Goal: Information Seeking & Learning: Check status

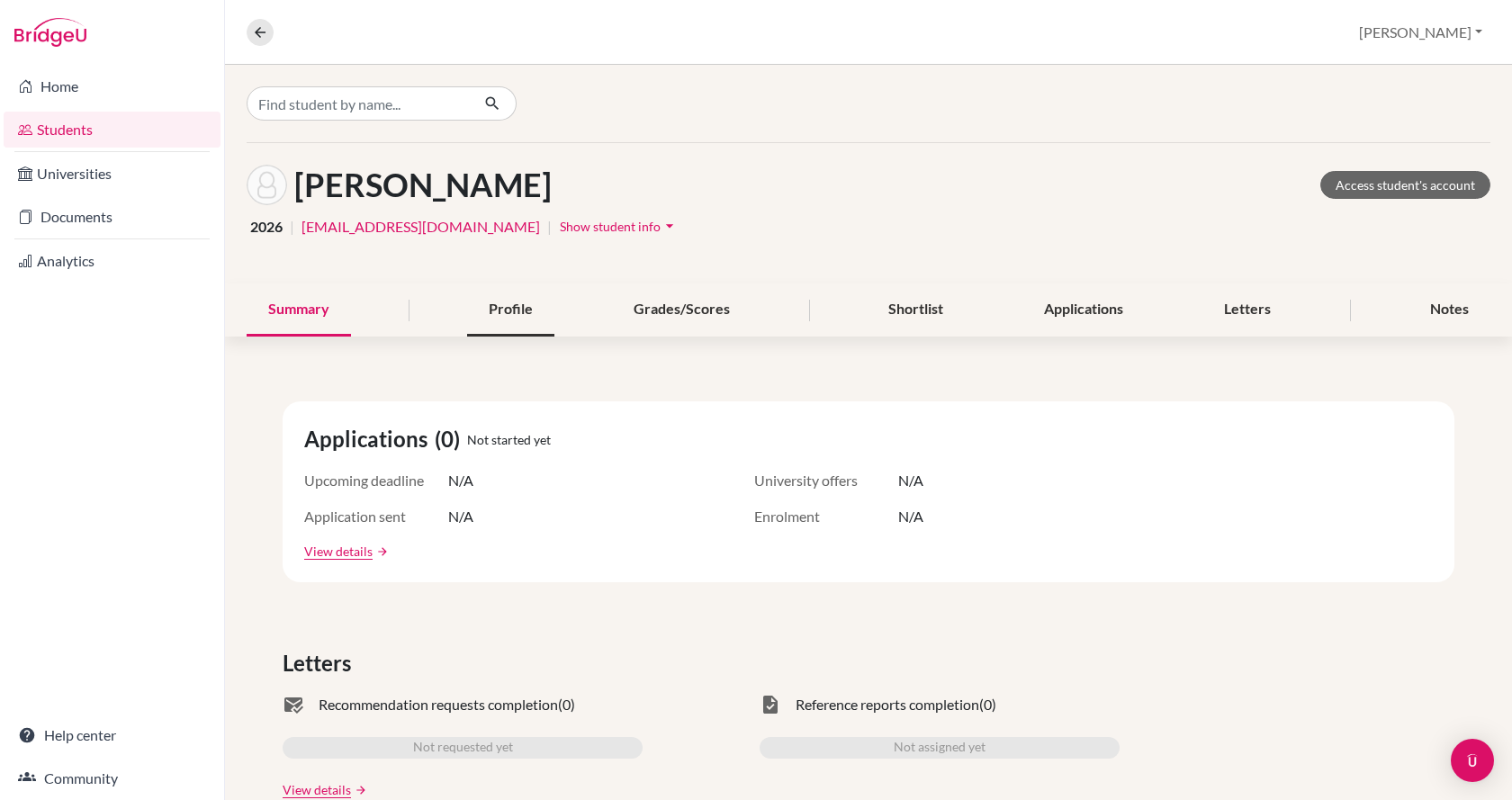
click at [467, 316] on div "Profile" at bounding box center [510, 310] width 87 height 53
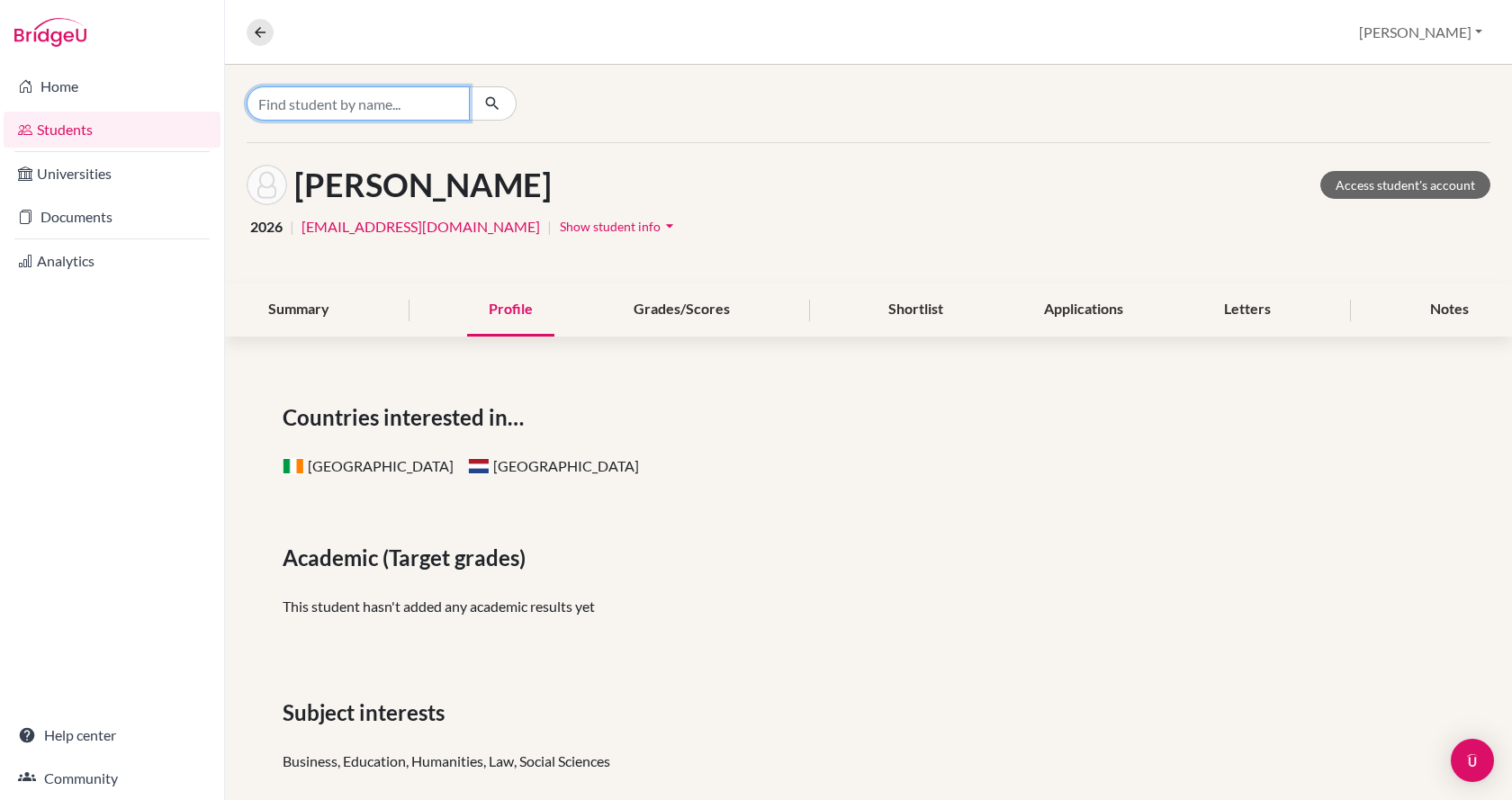
click at [359, 105] on input "Find student by name..." at bounding box center [358, 104] width 223 height 35
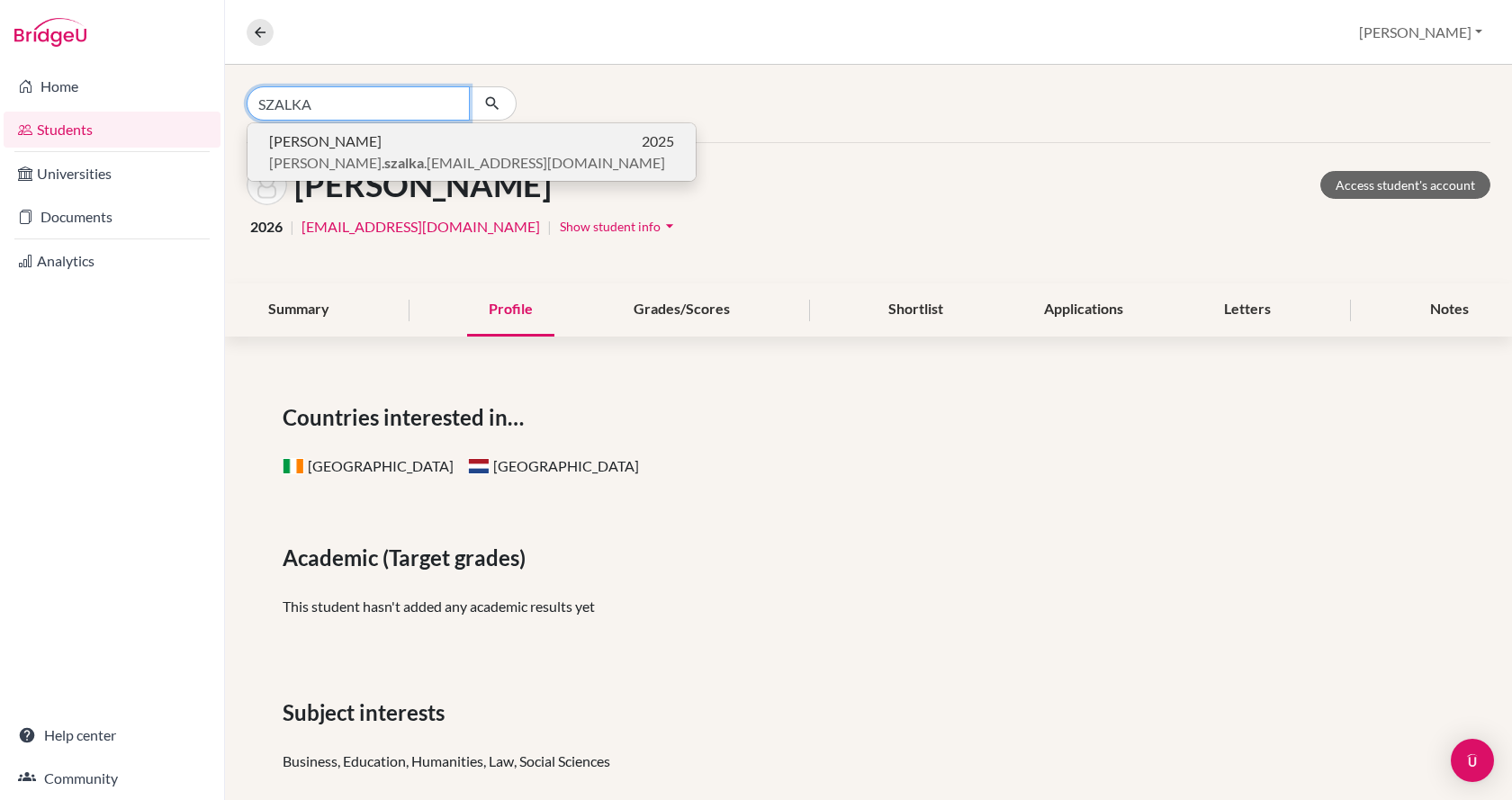
type input "SZALKA"
click at [363, 165] on span "[PERSON_NAME]. [PERSON_NAME] .[EMAIL_ADDRESS][DOMAIN_NAME]" at bounding box center [467, 162] width 396 height 21
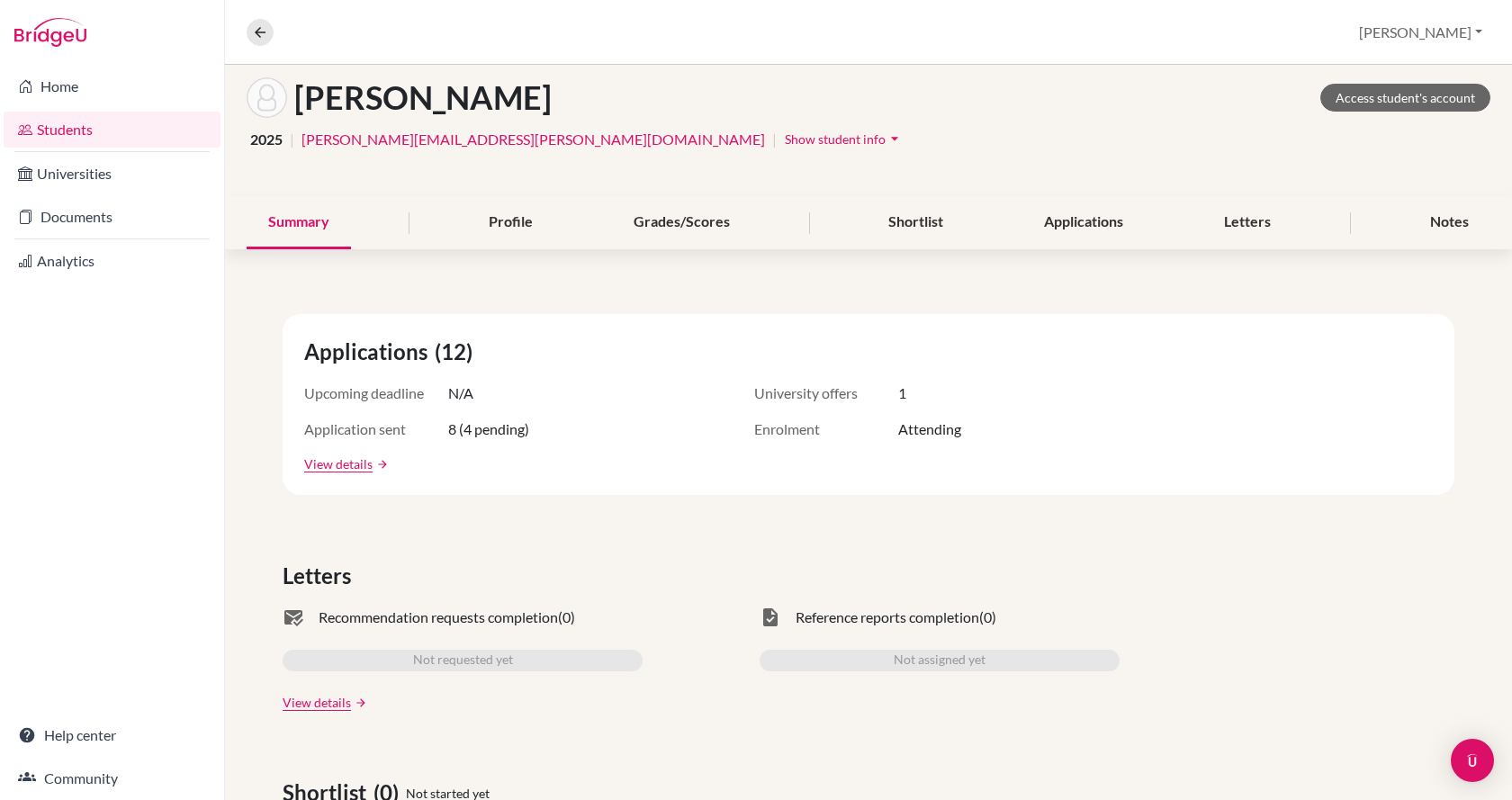
scroll to position [90, 0]
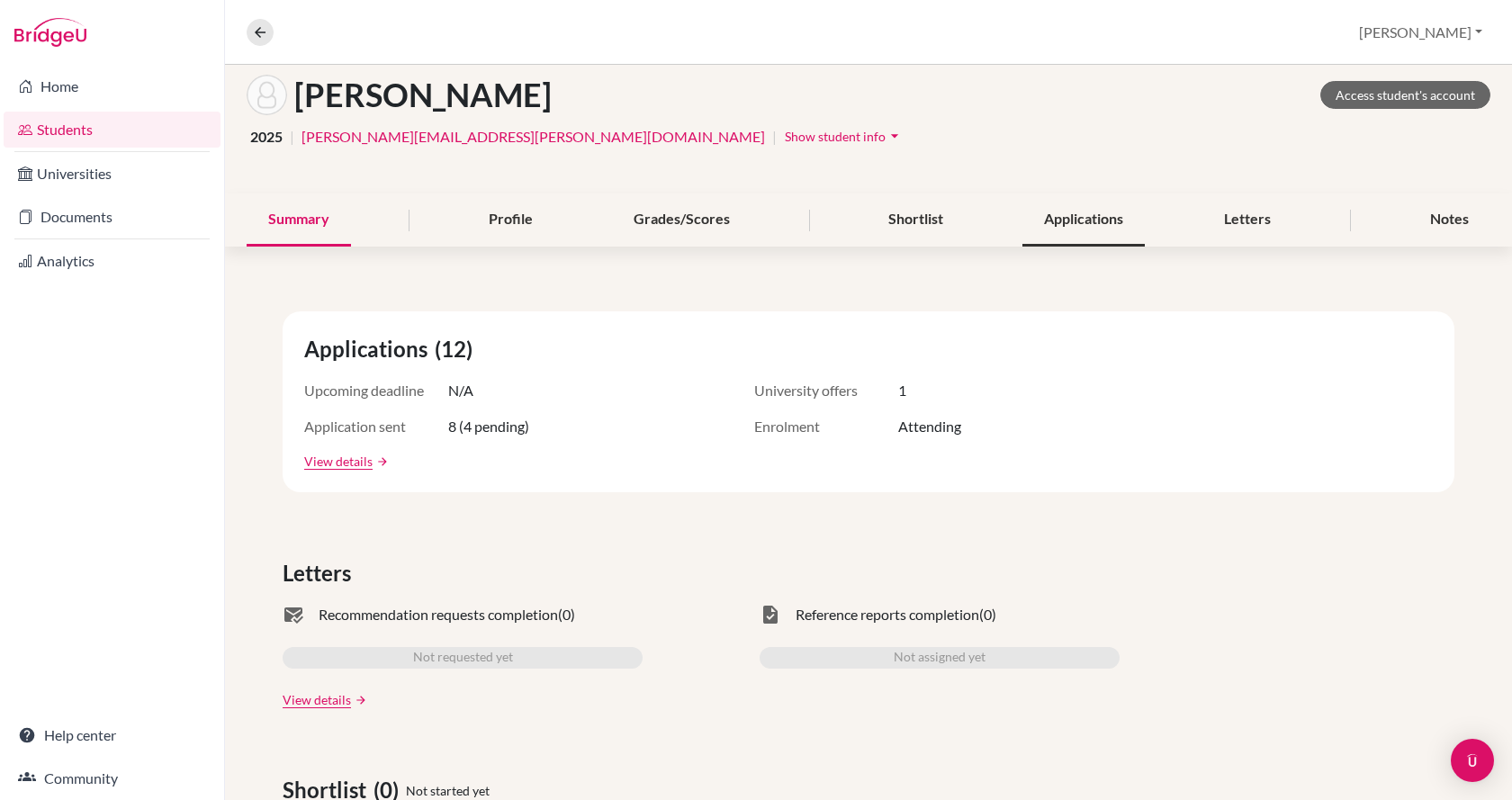
click at [1072, 222] on div "Applications" at bounding box center [1083, 219] width 122 height 53
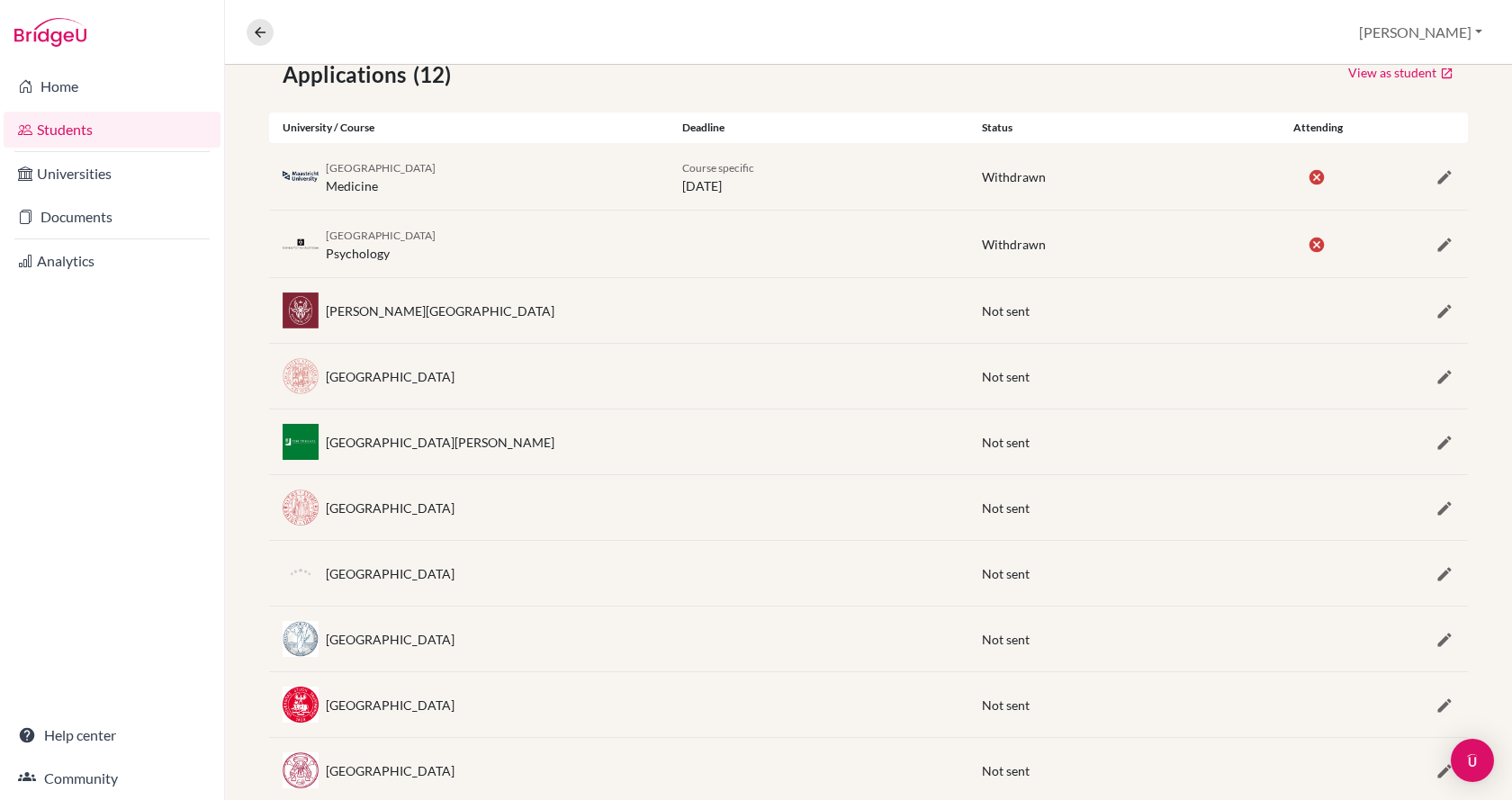
scroll to position [253, 0]
